Goal: Transaction & Acquisition: Register for event/course

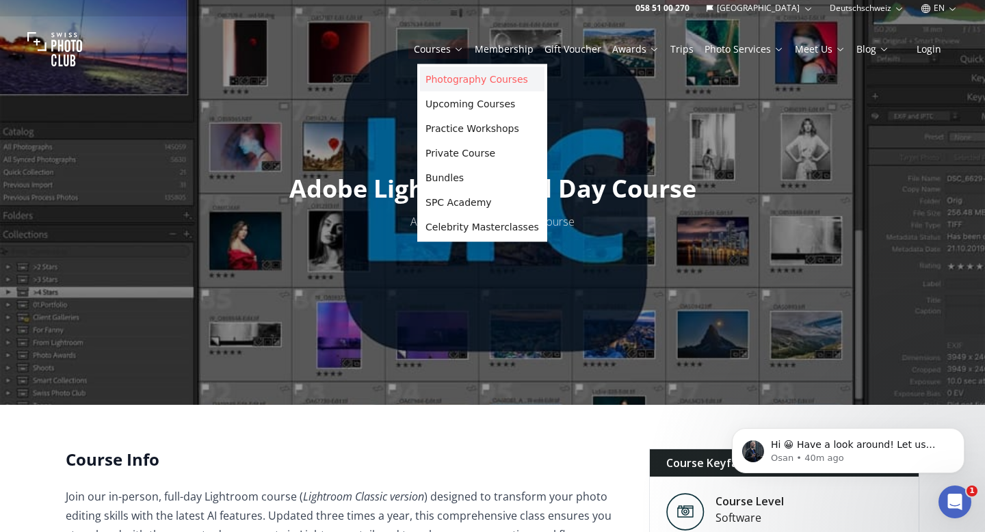
click at [480, 75] on link "Photography Courses" at bounding box center [482, 79] width 125 height 25
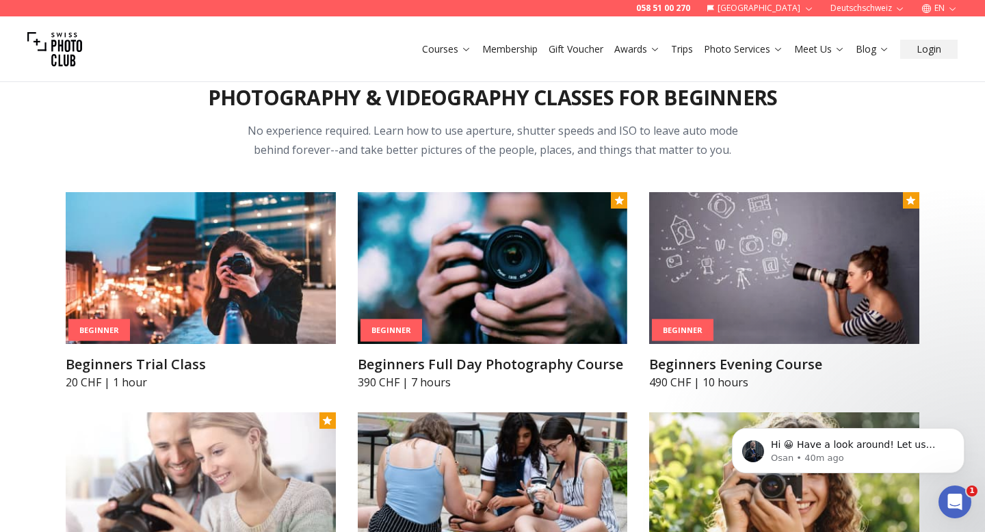
scroll to position [551, 0]
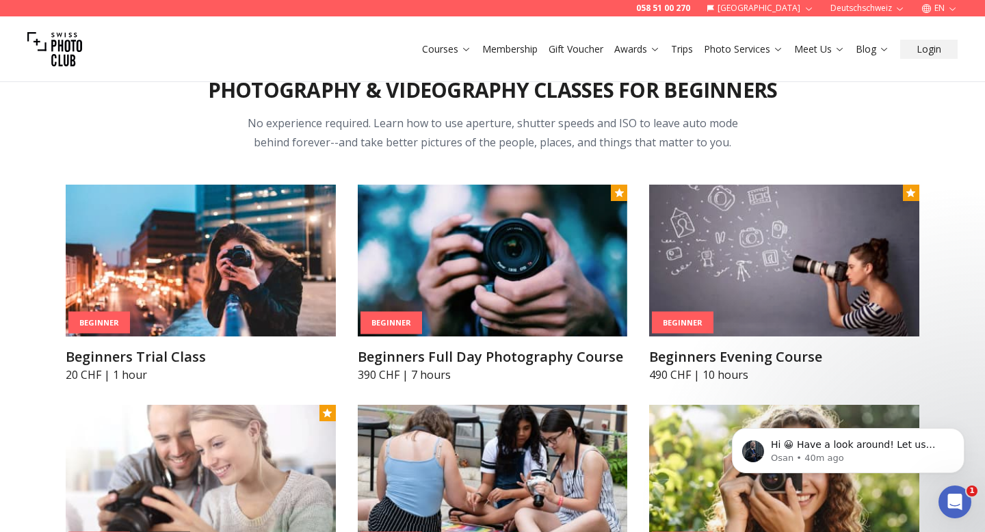
click at [501, 250] on img at bounding box center [493, 261] width 270 height 152
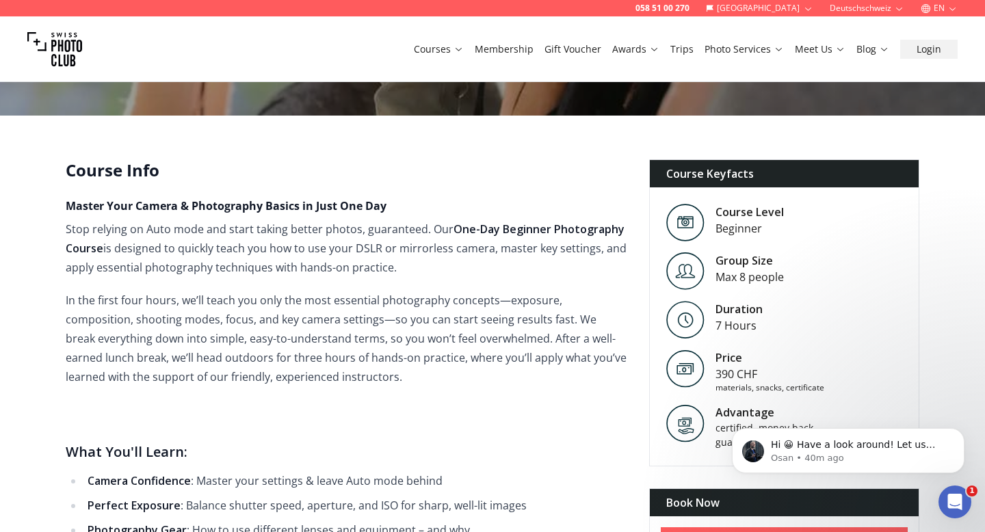
scroll to position [298, 0]
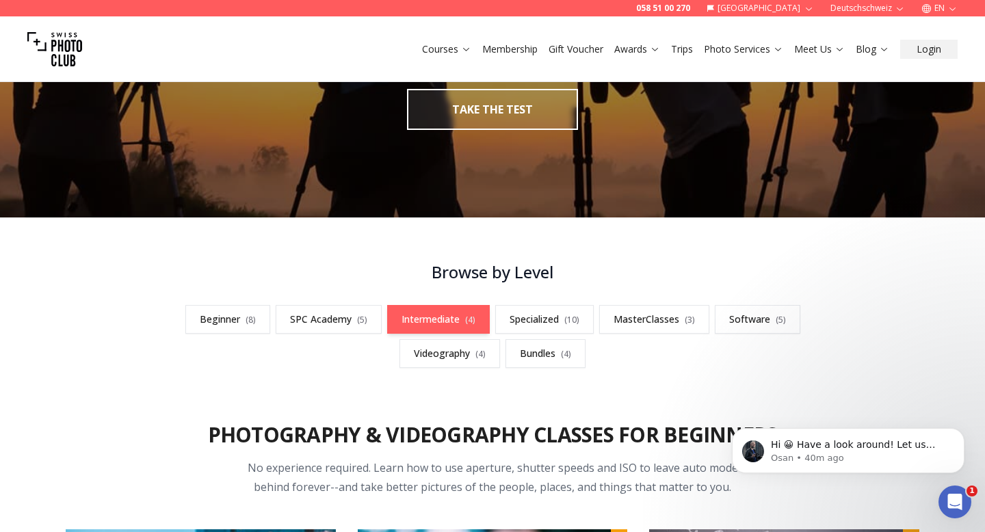
click at [431, 322] on link "Intermediate ( 4 )" at bounding box center [438, 319] width 103 height 29
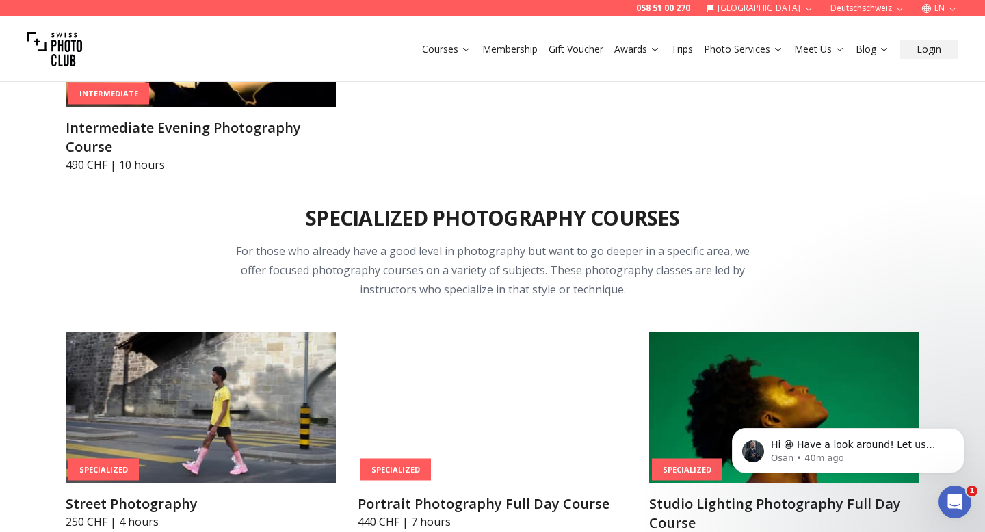
scroll to position [2490, 0]
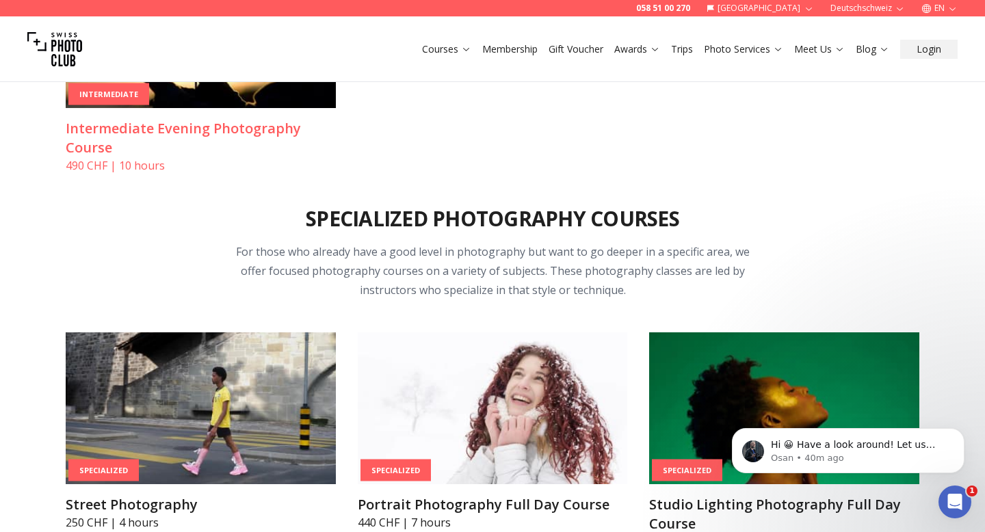
click at [181, 129] on h3 "Intermediate Evening Photography Course" at bounding box center [201, 138] width 270 height 38
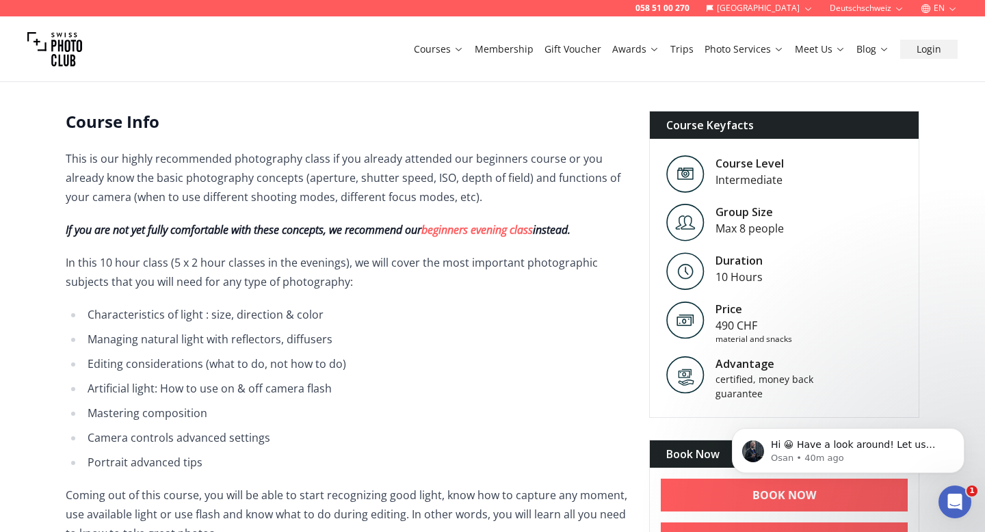
scroll to position [363, 0]
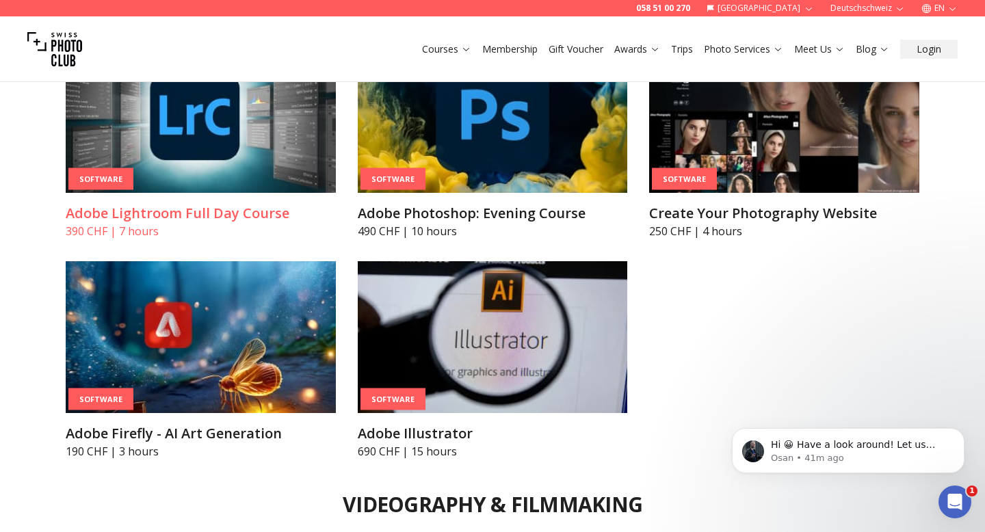
scroll to position [4196, 0]
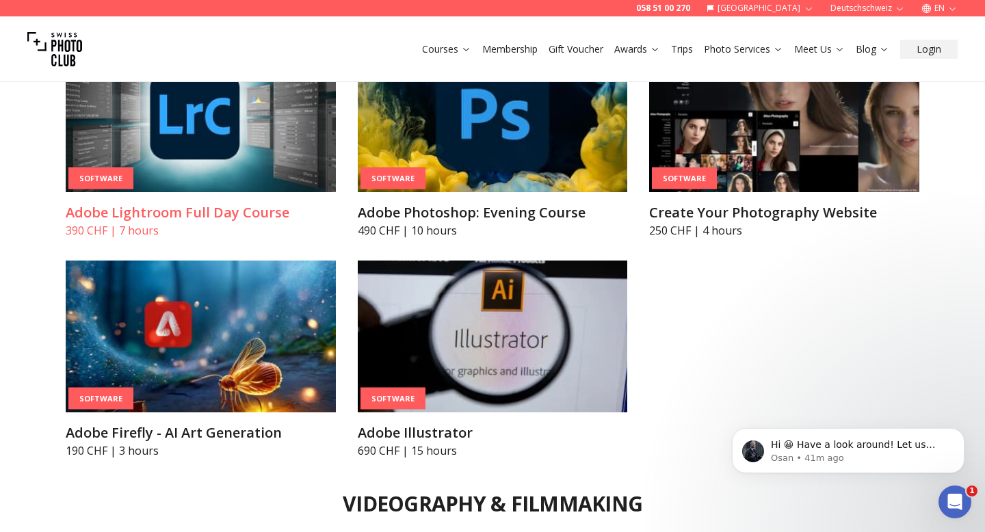
click at [201, 214] on h3 "Adobe Lightroom Full Day Course" at bounding box center [201, 212] width 270 height 19
